Goal: Obtain resource: Download file/media

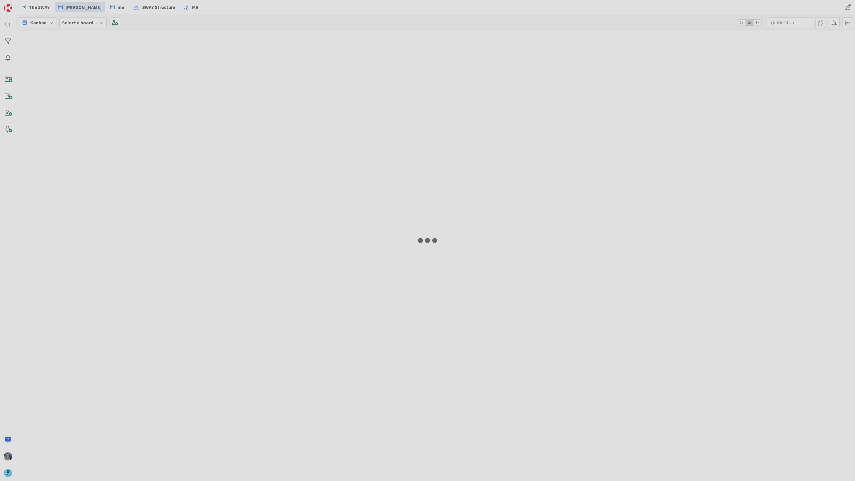
type input "web"
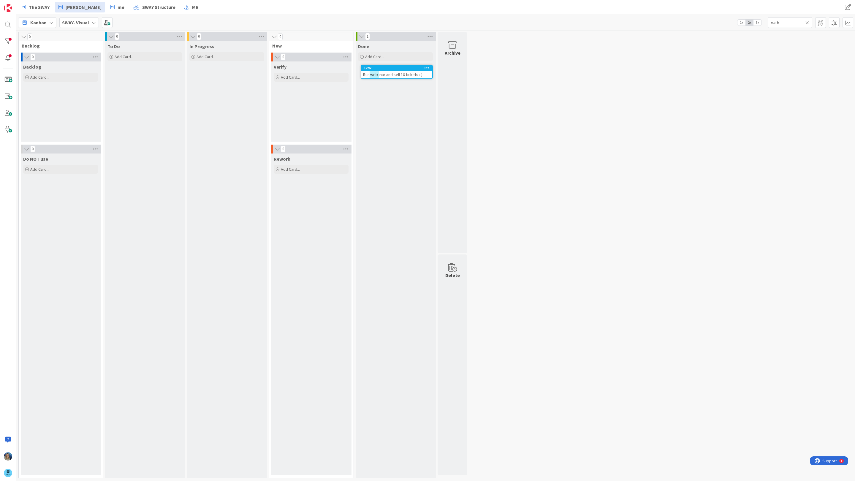
click at [807, 23] on icon at bounding box center [807, 22] width 4 height 5
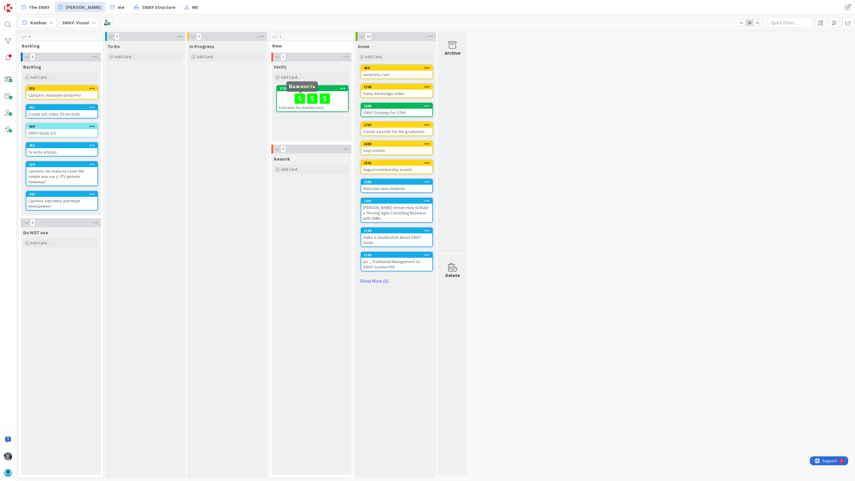
click at [285, 95] on div at bounding box center [312, 98] width 67 height 12
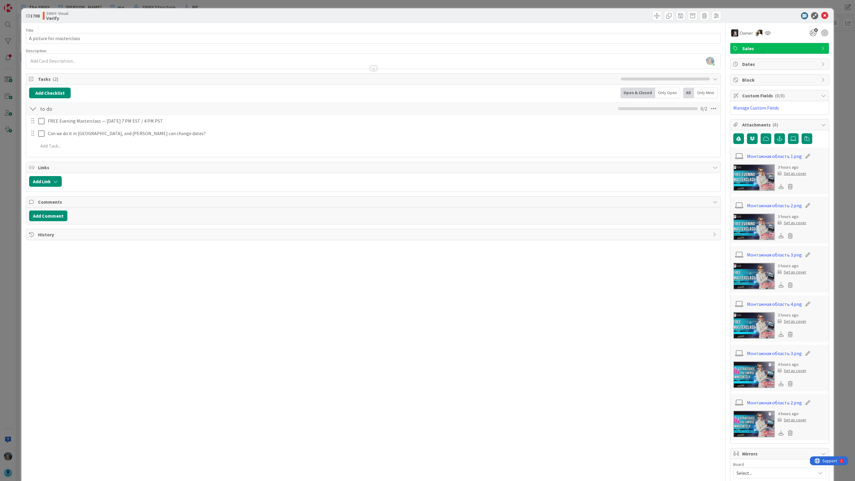
click at [751, 226] on img at bounding box center [755, 227] width 42 height 27
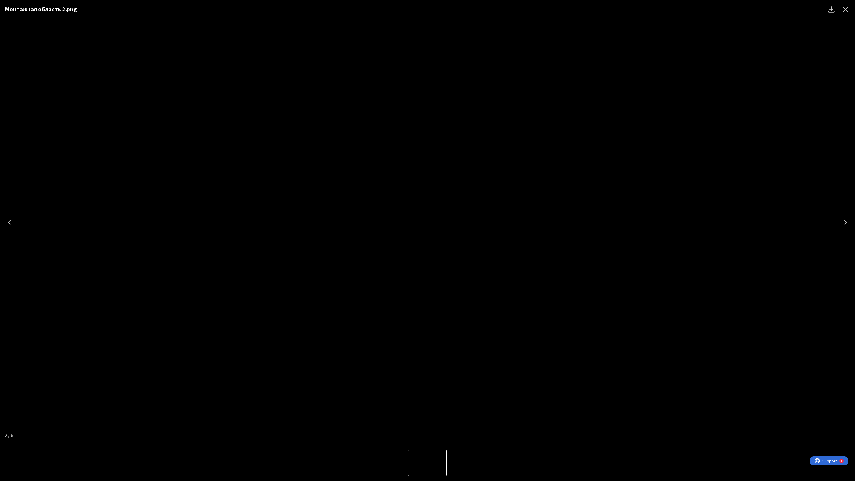
click at [829, 9] on icon "Download" at bounding box center [832, 10] width 10 height 10
click at [844, 10] on icon "Close" at bounding box center [846, 10] width 10 height 10
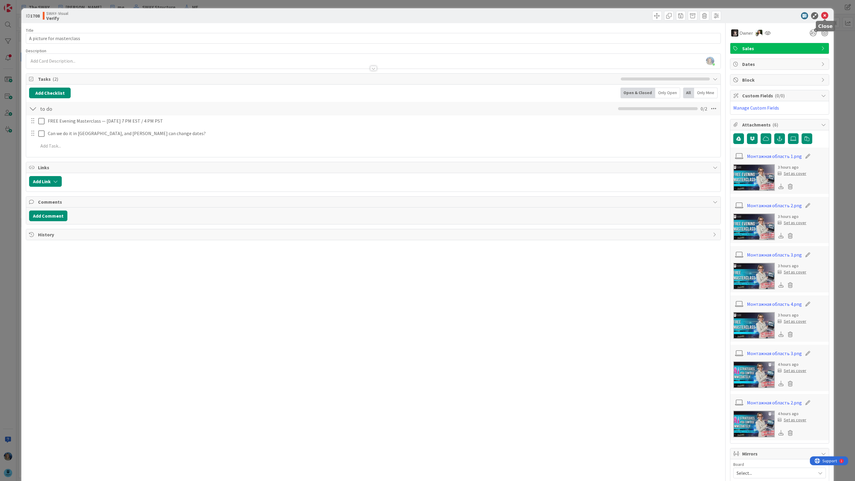
click at [826, 13] on icon at bounding box center [824, 15] width 7 height 7
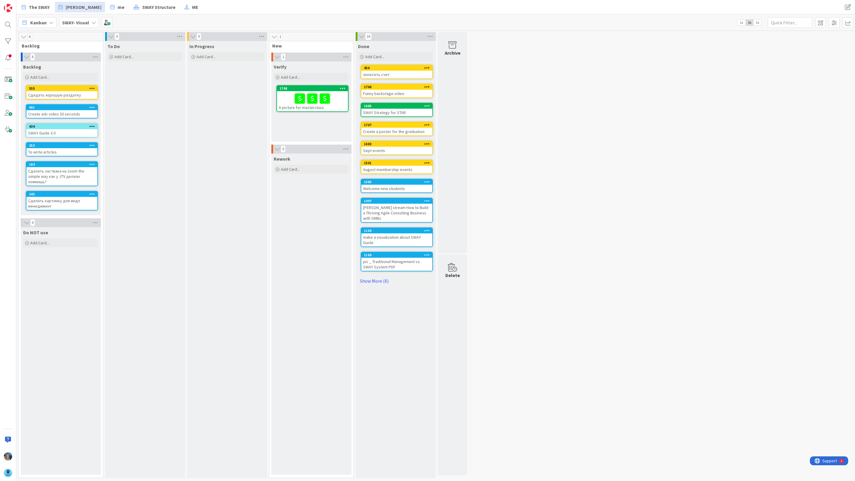
click at [90, 23] on div "SWAY- Visual" at bounding box center [78, 22] width 39 height 11
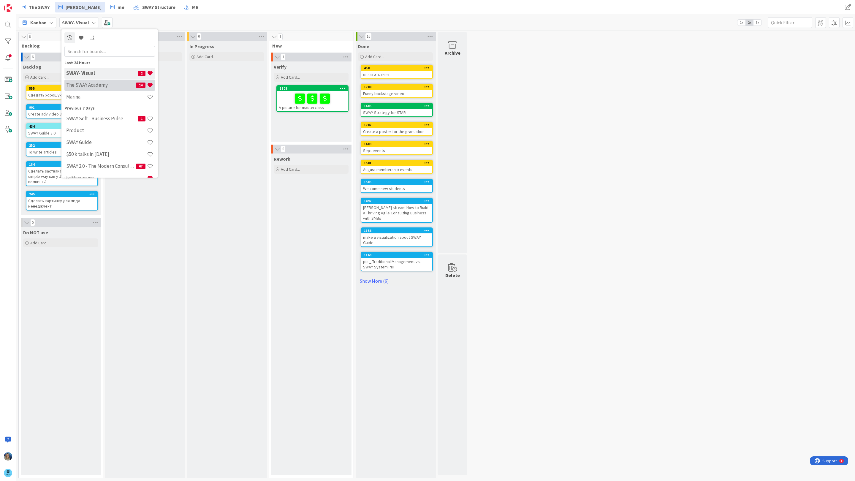
click at [92, 86] on h4 "The SWAY Academy" at bounding box center [101, 85] width 70 height 6
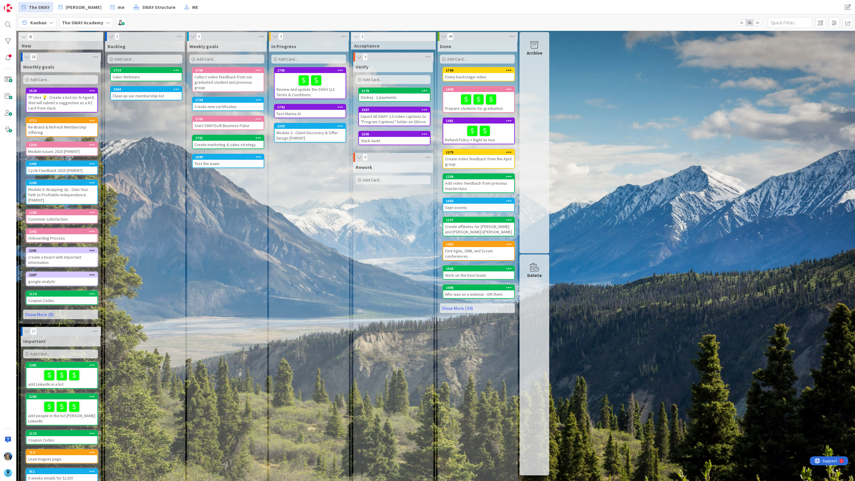
click at [160, 77] on div "Sales Webinars" at bounding box center [146, 77] width 71 height 8
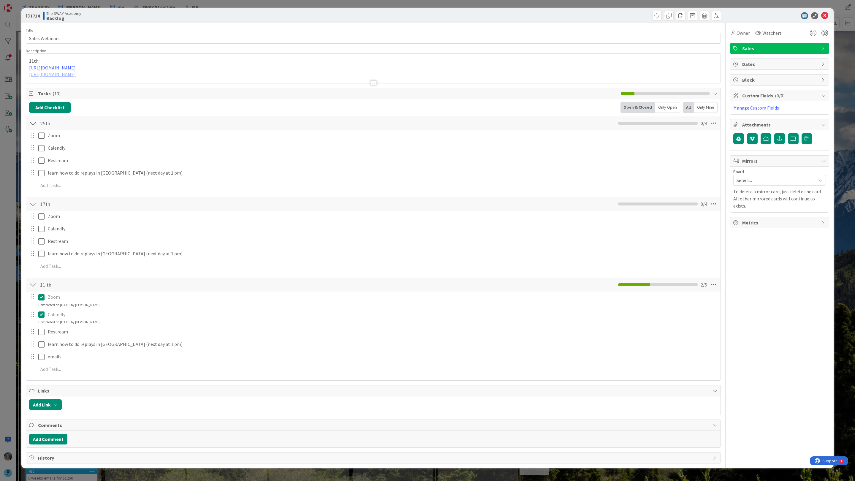
click at [172, 63] on div "11th https://us02web.zoom.us/j/88256374607 https://www.addevent.com/event/aQ266…" at bounding box center [373, 68] width 695 height 29
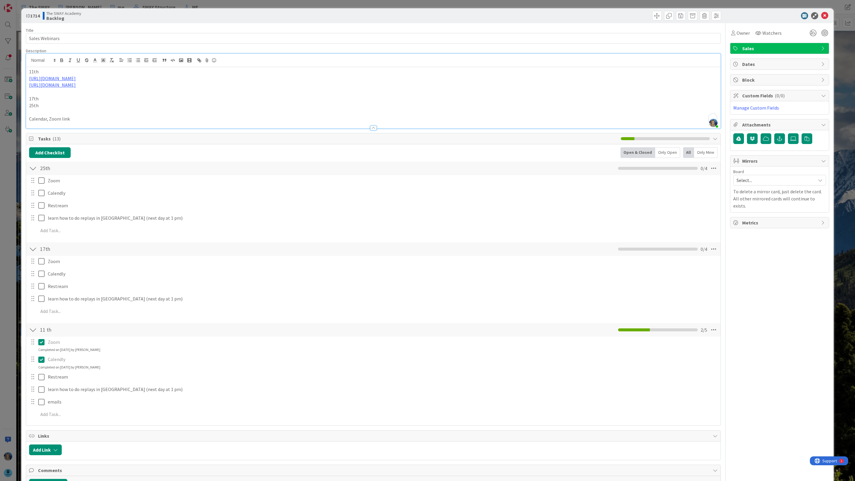
drag, startPoint x: 130, startPoint y: 85, endPoint x: 28, endPoint y: 87, distance: 102.2
click at [28, 87] on div "11th https://us02web.zoom.us/j/88256374607 https://www.addevent.com/event/aQ266…" at bounding box center [373, 97] width 695 height 61
copy link "https://www.addevent.com/event/aQ26669257"
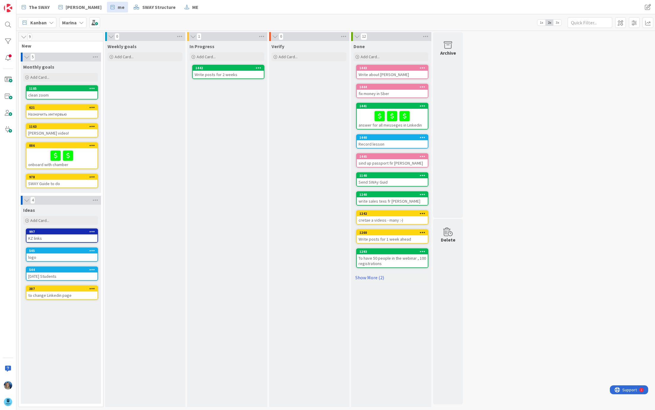
click at [76, 18] on div "Marina" at bounding box center [72, 22] width 27 height 11
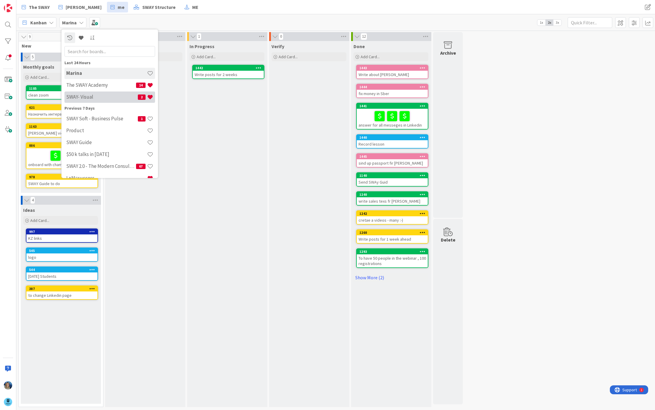
click at [89, 97] on h4 "SWAY- Visual" at bounding box center [102, 97] width 72 height 6
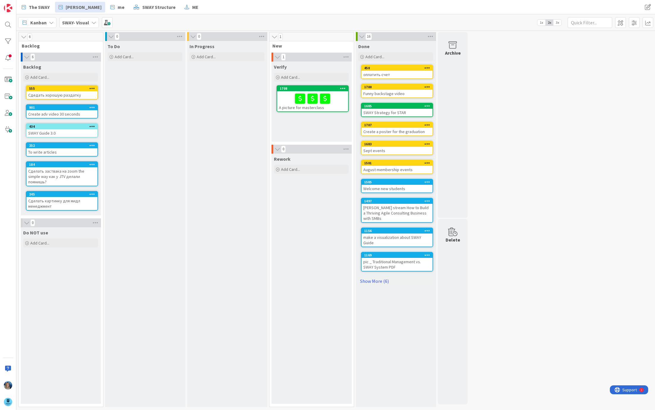
click at [287, 95] on div at bounding box center [312, 98] width 67 height 12
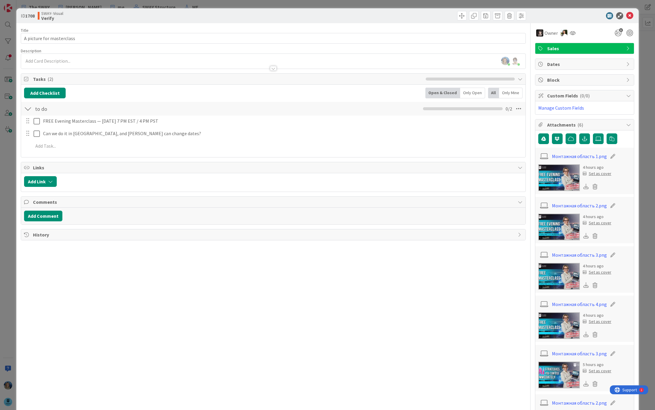
click at [558, 226] on img at bounding box center [559, 227] width 42 height 27
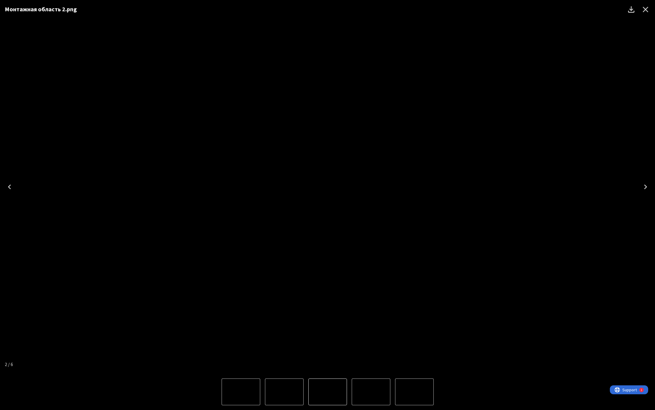
click at [648, 8] on icon "Close" at bounding box center [646, 10] width 10 height 10
